Goal: Contribute content

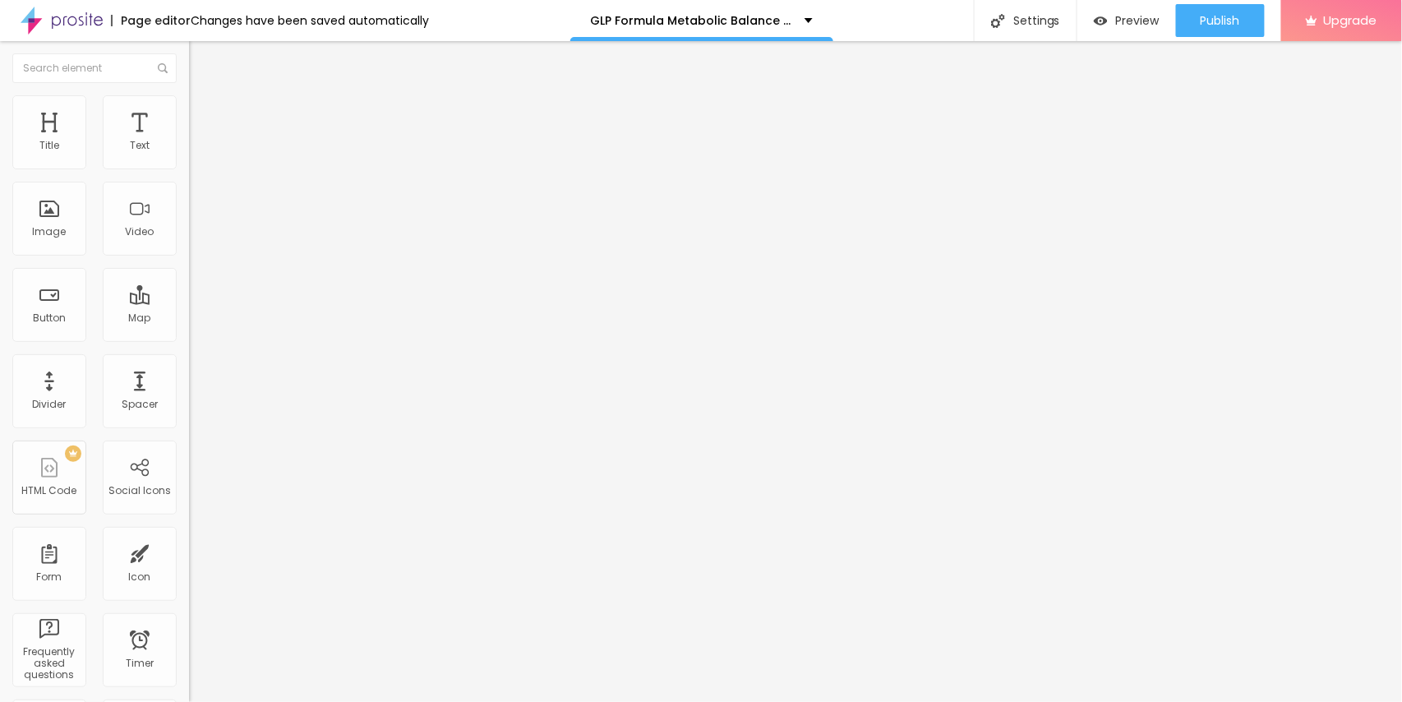
click at [189, 141] on span "Add image" at bounding box center [222, 134] width 67 height 14
click at [189, 337] on input "https://" at bounding box center [287, 328] width 197 height 16
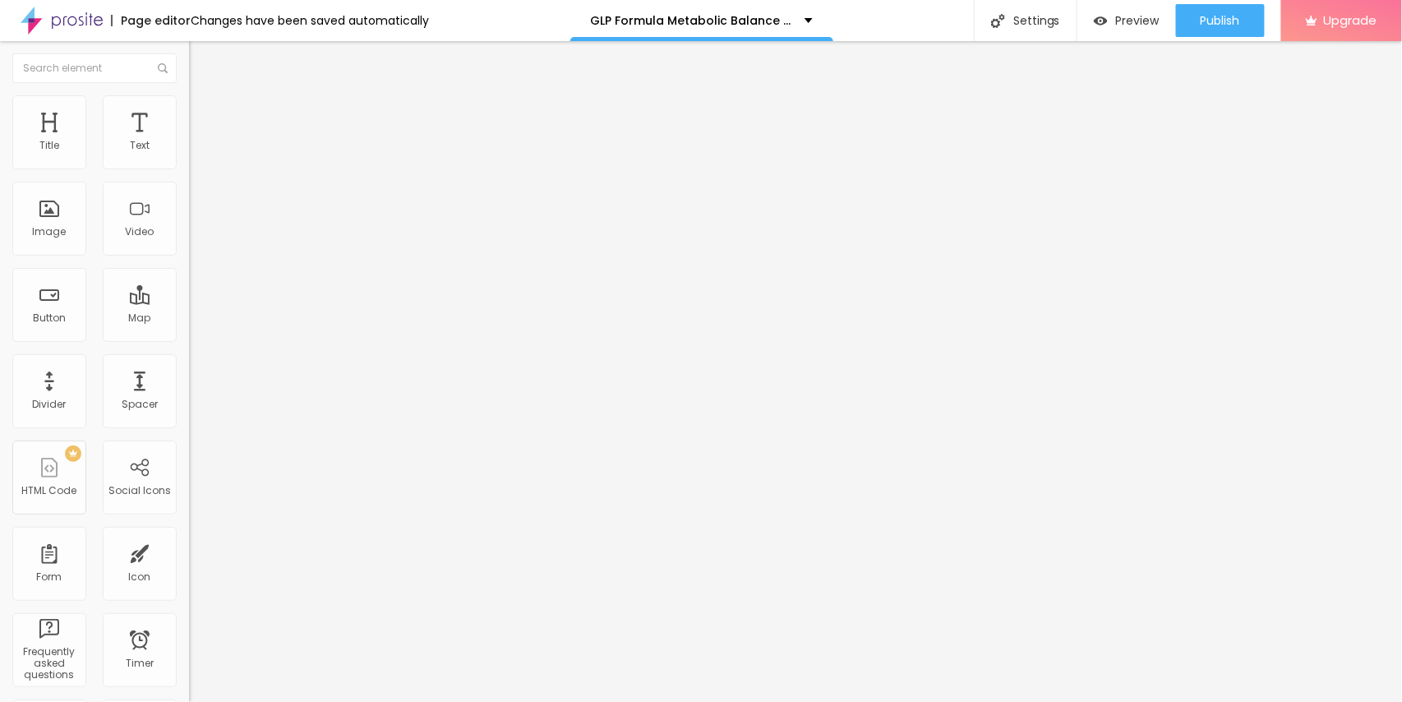
paste input "[DOMAIN_NAME][URL]"
type input "[URL][DOMAIN_NAME]"
click at [1214, 33] on div "Publish" at bounding box center [1219, 20] width 39 height 33
